Goal: Obtain resource: Download file/media

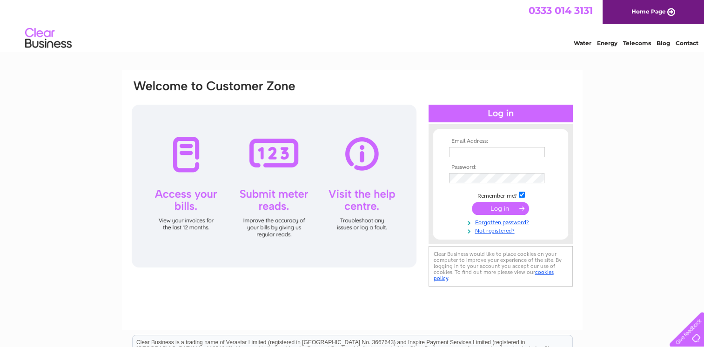
type input "Tal_bains21@hotmail.co.uk"
click at [521, 207] on input "submit" at bounding box center [500, 208] width 57 height 13
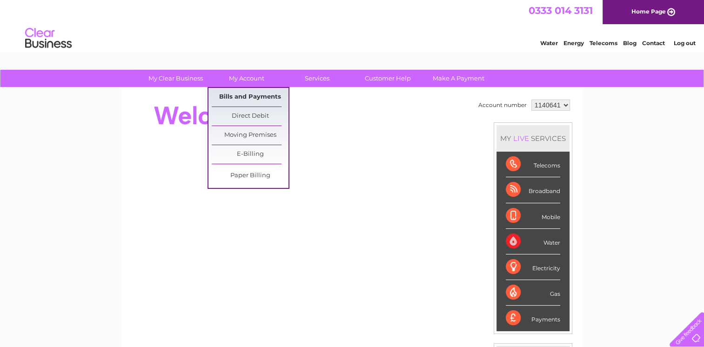
click at [255, 98] on link "Bills and Payments" at bounding box center [250, 97] width 77 height 19
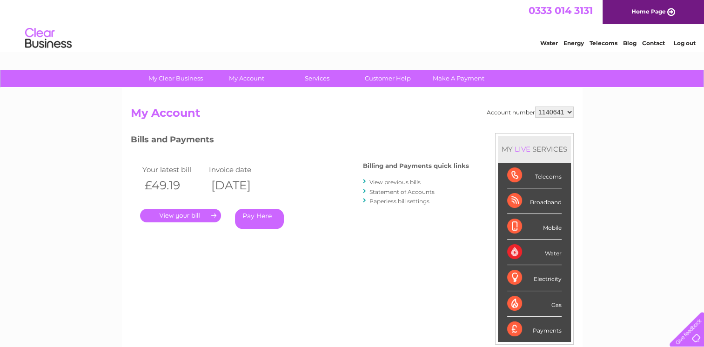
click at [380, 181] on link "View previous bills" at bounding box center [395, 182] width 51 height 7
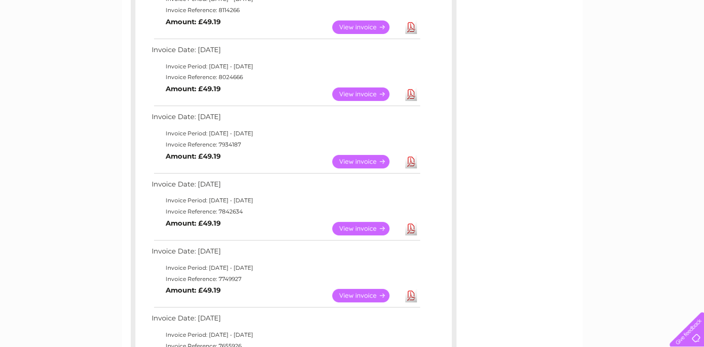
scroll to position [201, 0]
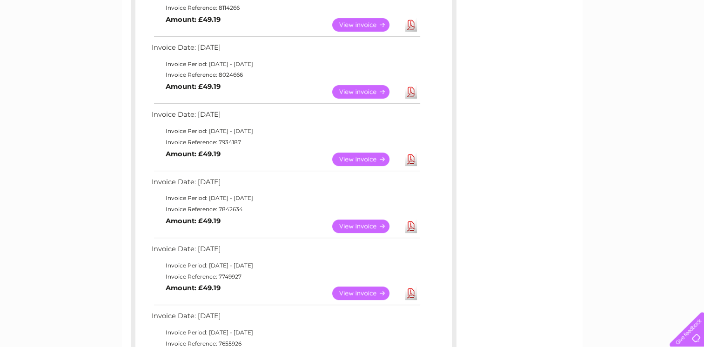
click at [408, 228] on link "Download" at bounding box center [411, 226] width 12 height 13
click at [358, 222] on link "View" at bounding box center [366, 226] width 68 height 13
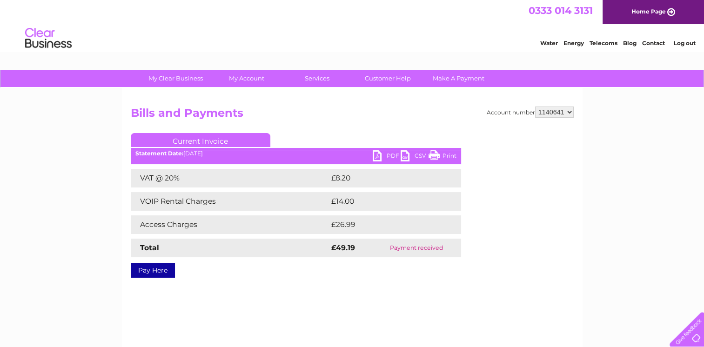
click at [417, 154] on link "CSV" at bounding box center [415, 156] width 28 height 13
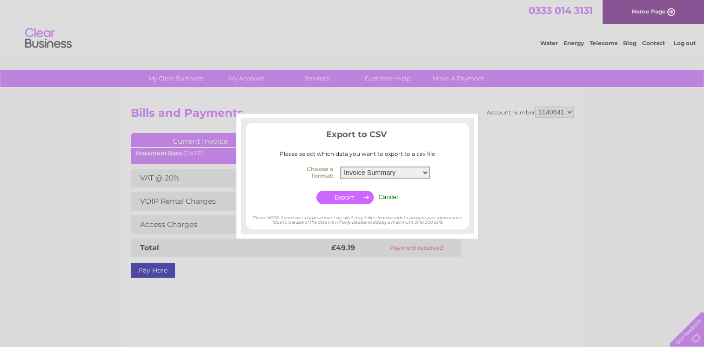
click at [384, 174] on select "Invoice Summary Service Charge Summary" at bounding box center [385, 173] width 90 height 12
click at [365, 197] on input "button" at bounding box center [345, 197] width 57 height 13
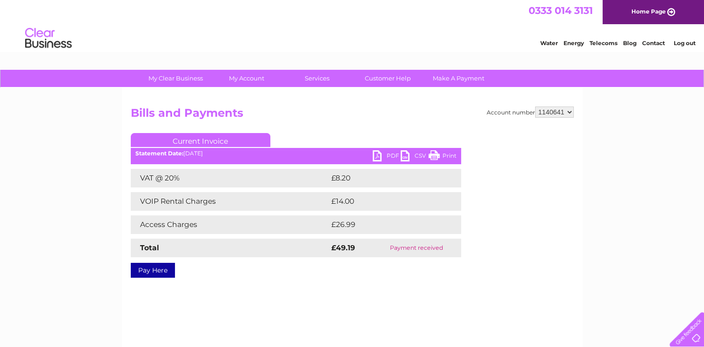
click at [357, 121] on h2 "Bills and Payments" at bounding box center [352, 116] width 443 height 18
click at [385, 156] on link "PDF" at bounding box center [387, 156] width 28 height 13
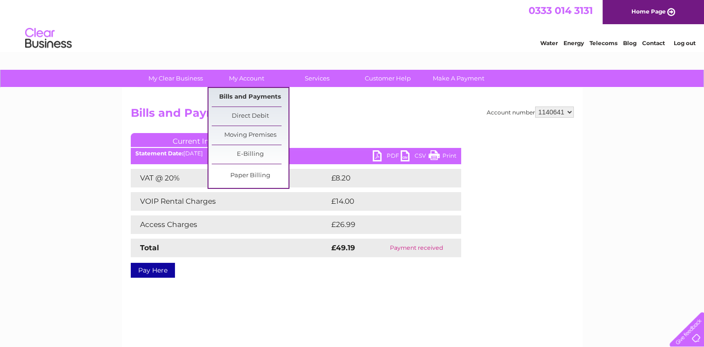
click at [245, 99] on link "Bills and Payments" at bounding box center [250, 97] width 77 height 19
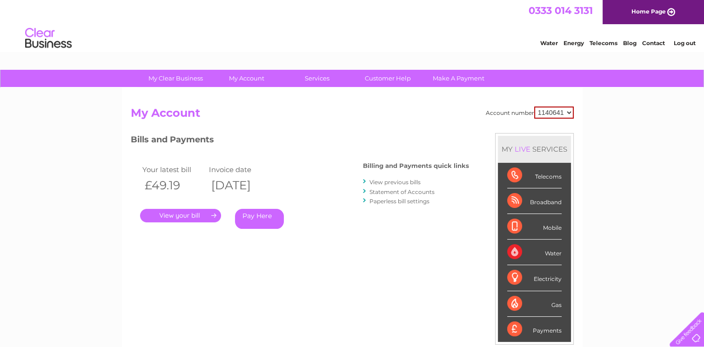
click at [264, 94] on div "Account number 1140641 My Account MY LIVE SERVICES Telecoms Broadband Mobile Wa…" at bounding box center [352, 242] width 461 height 308
click at [380, 182] on link "View previous bills" at bounding box center [395, 182] width 51 height 7
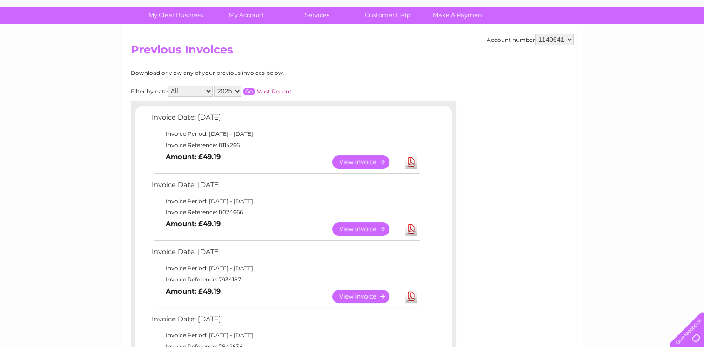
scroll to position [68, 0]
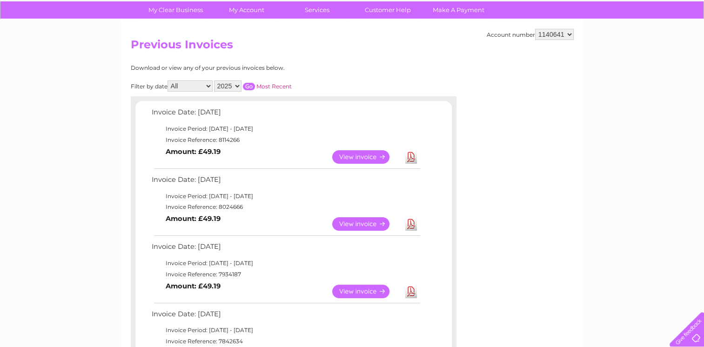
click at [409, 291] on link "Download" at bounding box center [411, 291] width 12 height 13
click at [408, 224] on link "Download" at bounding box center [411, 223] width 12 height 13
